Goal: Information Seeking & Learning: Learn about a topic

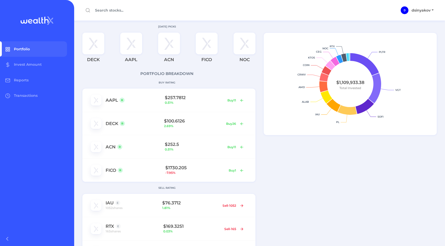
scroll to position [167, 0]
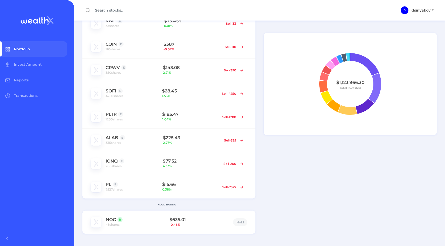
scroll to position [318, 0]
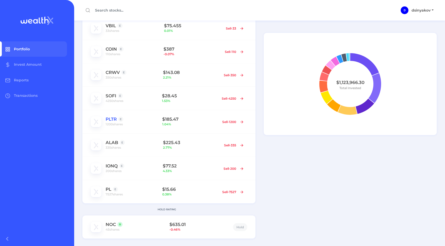
click at [113, 120] on link "PLTR" at bounding box center [110, 119] width 11 height 5
